Goal: Transaction & Acquisition: Subscribe to service/newsletter

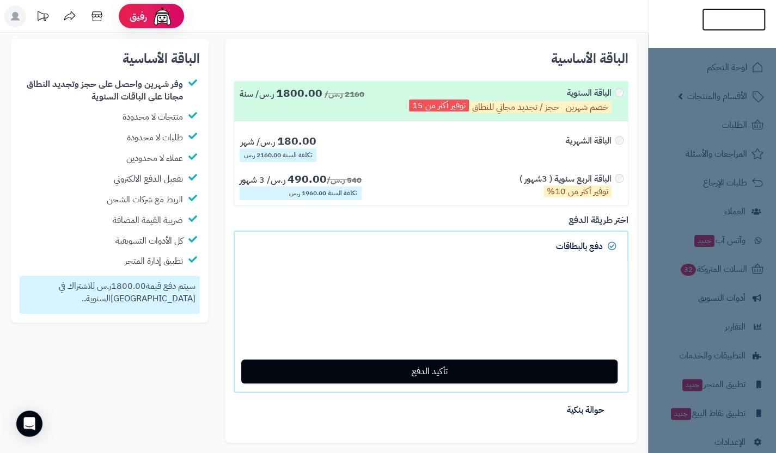
click at [744, 29] on img at bounding box center [734, 40] width 64 height 23
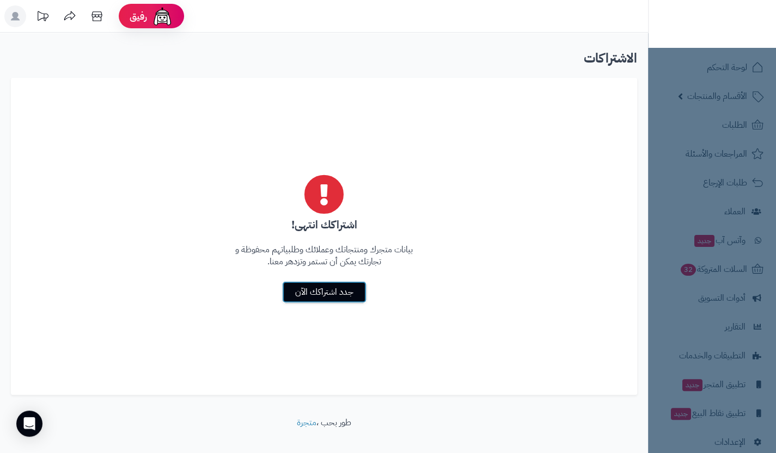
click at [342, 293] on link "جدد اشتراكك الآن" at bounding box center [324, 292] width 84 height 22
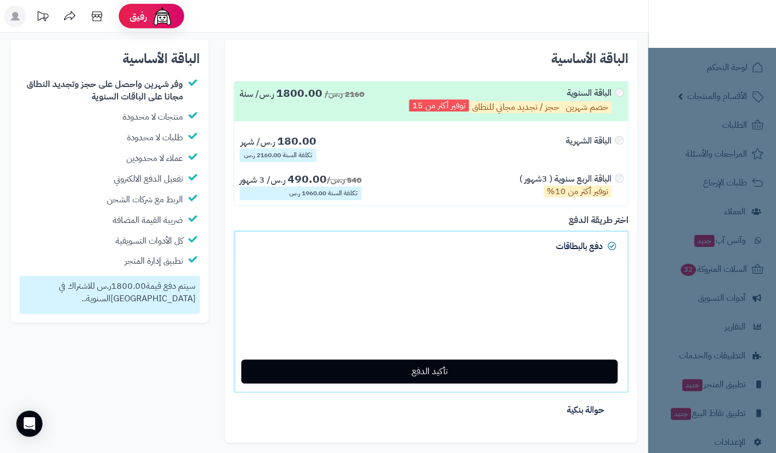
click at [602, 181] on div "الباقة الربع سنوية ( 3شهور ) توفير أكثر من 10%" at bounding box center [565, 185] width 92 height 24
click at [569, 175] on div "الباقة الربع سنوية ( 3شهور ) توفير أكثر من 10%" at bounding box center [565, 185] width 92 height 24
click at [621, 93] on div "الباقة السنوية خصم شهرين حجز / تجديد مجاني للنطاق توفير أكثر من 15" at bounding box center [515, 101] width 213 height 29
click at [739, 81] on nav "لوحة التحكم الأقسام والمنتجات المنتجات الأقسام الماركات مواصفات المنتجات مواصفا…" at bounding box center [712, 240] width 128 height 453
click at [730, 26] on img at bounding box center [734, 37] width 64 height 23
